Goal: Information Seeking & Learning: Find specific fact

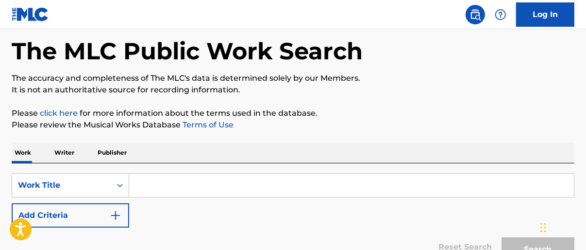
scroll to position [45, 0]
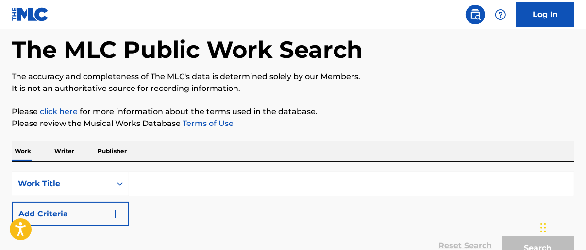
click at [186, 190] on input "Search Form" at bounding box center [351, 183] width 445 height 23
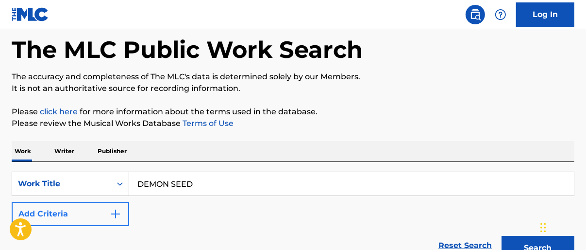
type input "DEMON SEED"
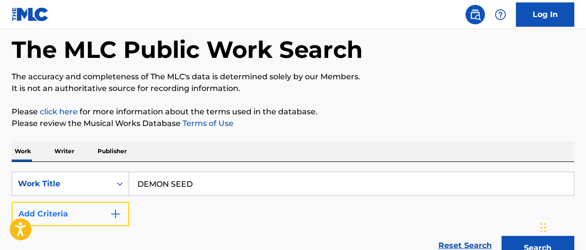
click at [91, 215] on button "Add Criteria" at bounding box center [71, 214] width 118 height 24
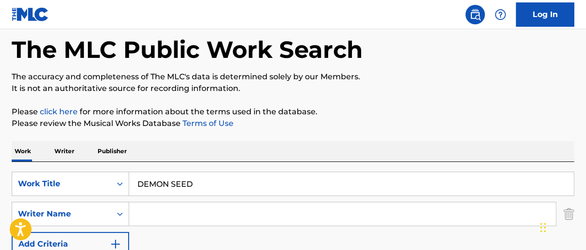
click at [160, 213] on input "Search Form" at bounding box center [342, 213] width 427 height 23
type input "[PERSON_NAME]"
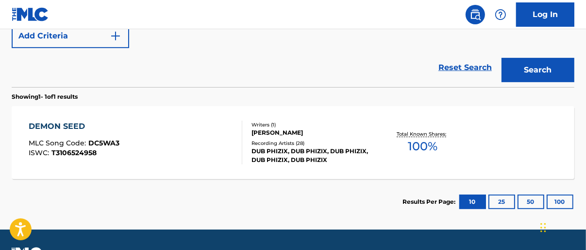
scroll to position [253, 0]
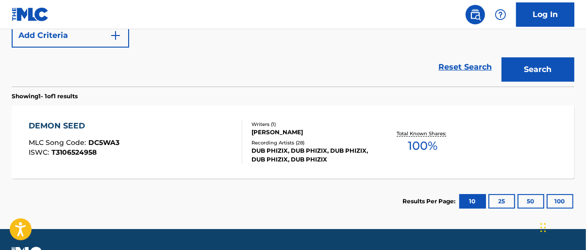
click at [431, 144] on span "100 %" at bounding box center [423, 145] width 30 height 17
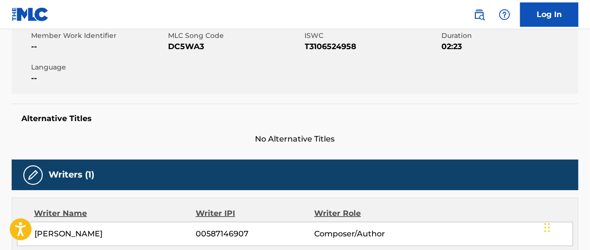
scroll to position [48, 0]
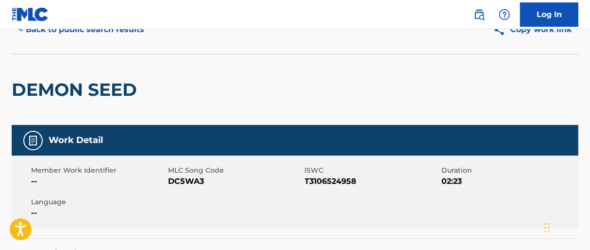
click at [340, 182] on span "T3106524958" at bounding box center [372, 181] width 135 height 12
copy span "T3106524958"
drag, startPoint x: 589, startPoint y: 81, endPoint x: 592, endPoint y: 71, distance: 10.5
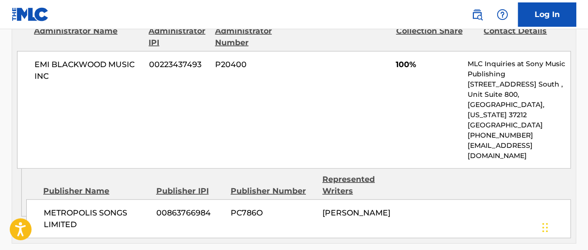
scroll to position [473, 0]
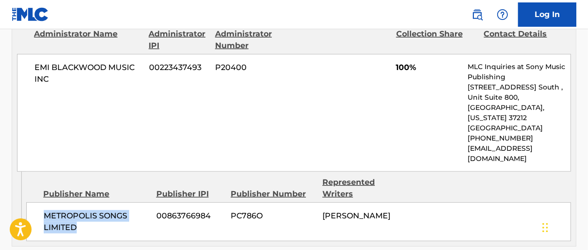
drag, startPoint x: 61, startPoint y: 186, endPoint x: 78, endPoint y: 195, distance: 18.7
click at [78, 202] on div "METROPOLIS SONGS LIMITED 00863766984 PC786O [PERSON_NAME]" at bounding box center [298, 221] width 545 height 39
copy span "METROPOLIS SONGS LIMITED"
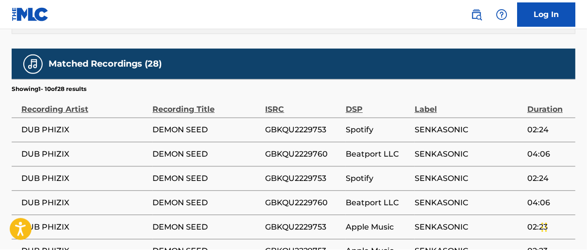
scroll to position [675, 0]
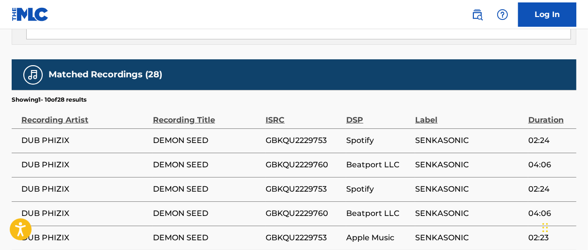
click at [316, 135] on span "GBKQU2229753" at bounding box center [304, 141] width 76 height 12
copy span "GBKQU2229753"
click at [319, 159] on span "GBKQU2229760" at bounding box center [304, 165] width 76 height 12
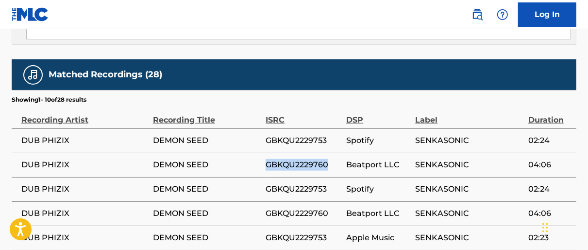
copy span "GBKQU2229760"
click at [570, 152] on td "04:06" at bounding box center [552, 164] width 48 height 24
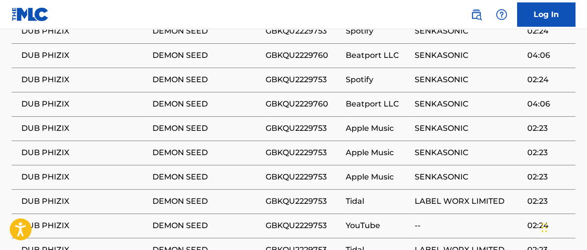
scroll to position [871, 0]
